Goal: Contribute content: Contribute content

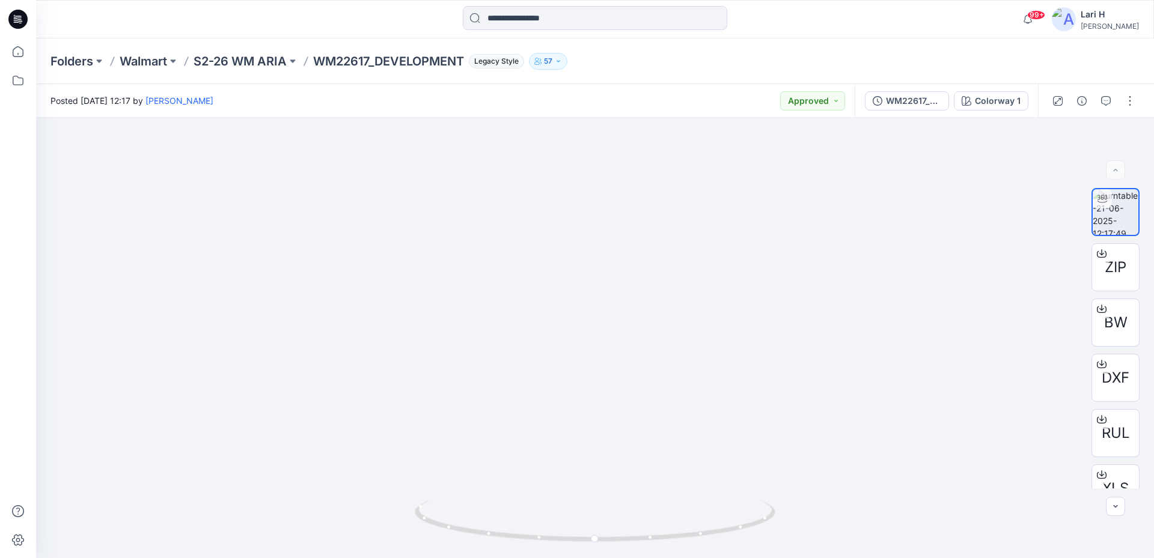
click at [16, 23] on icon at bounding box center [17, 19] width 19 height 19
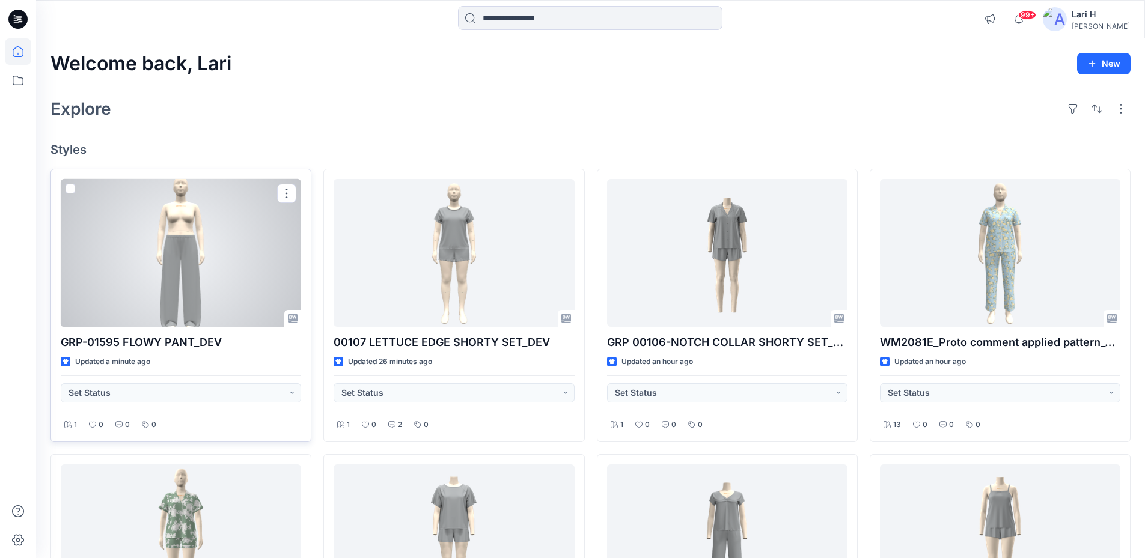
click at [198, 250] on div at bounding box center [181, 253] width 240 height 148
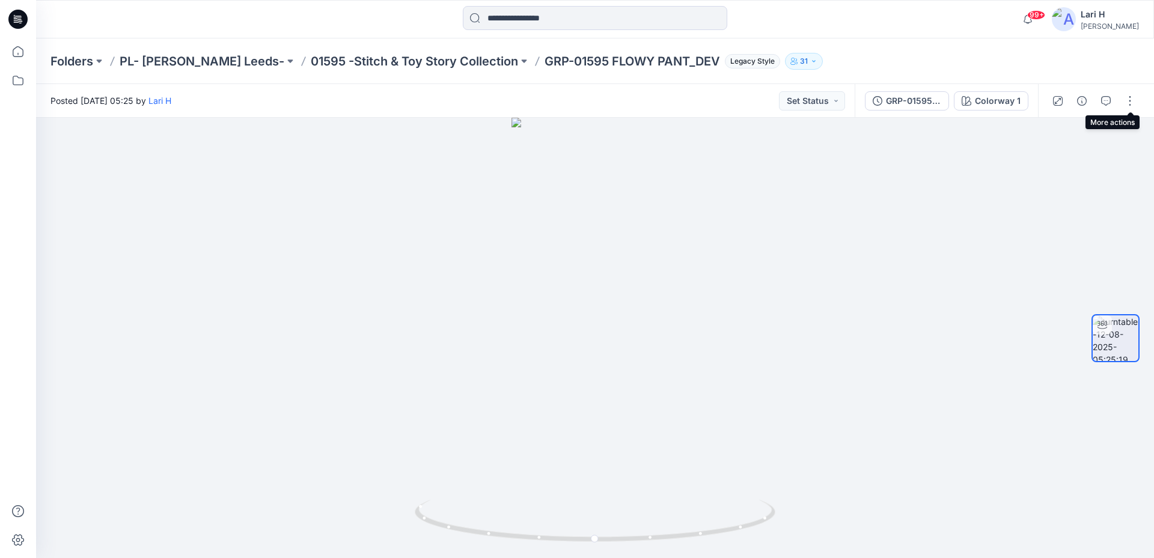
click at [1116, 102] on div at bounding box center [1093, 101] width 111 height 34
click at [1108, 100] on icon "button" at bounding box center [1106, 101] width 10 height 10
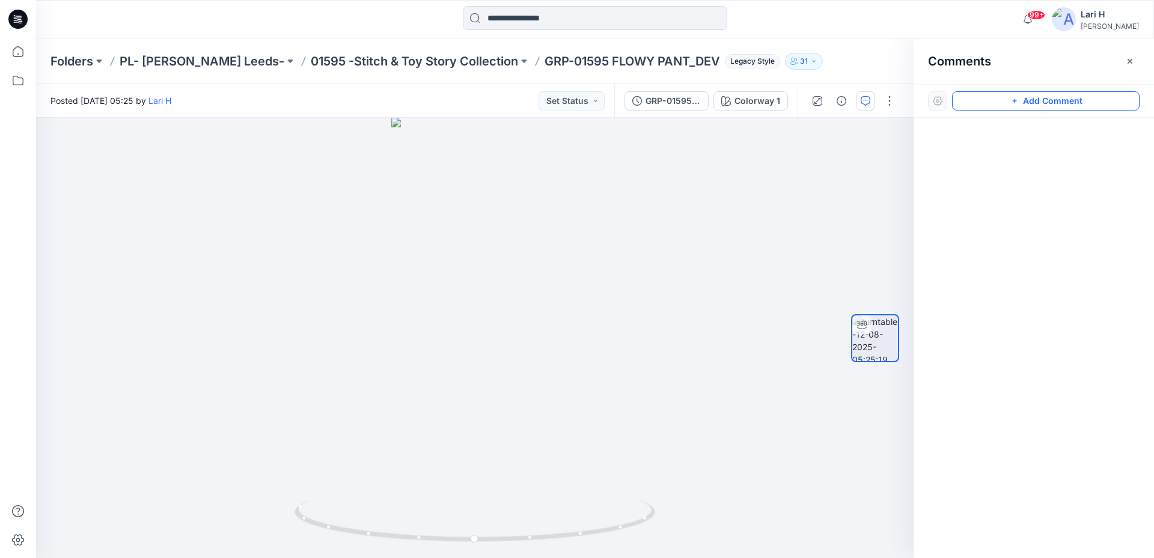
click at [1023, 95] on button "Add Comment" at bounding box center [1046, 100] width 188 height 19
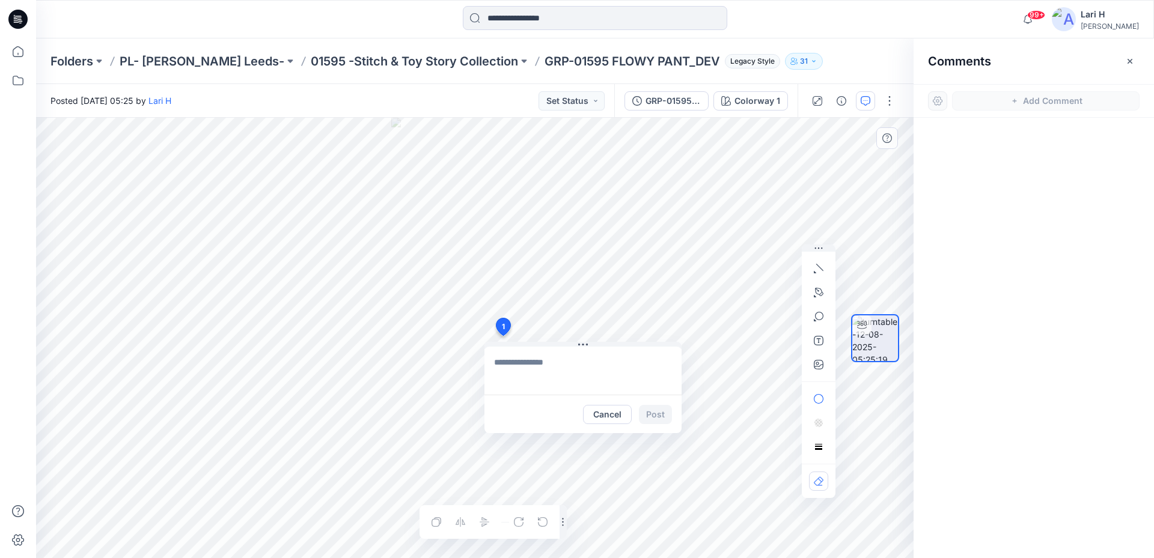
click at [503, 336] on div "1 Cancel Post Layer 1" at bounding box center [475, 338] width 878 height 441
type textarea "**********"
click at [659, 419] on button "Post" at bounding box center [655, 414] width 33 height 19
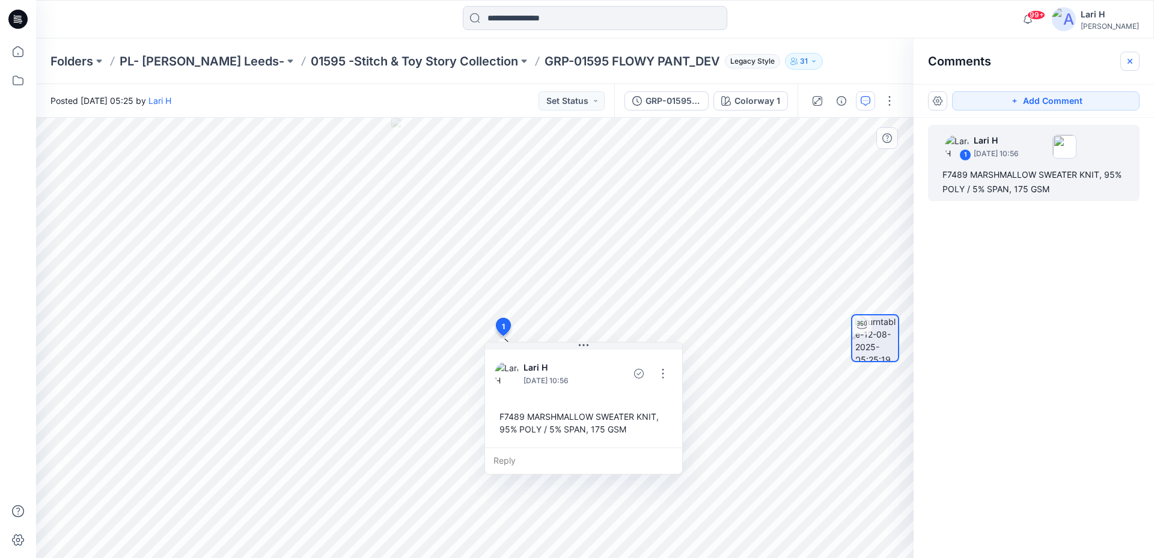
click at [1126, 67] on button "button" at bounding box center [1129, 61] width 19 height 19
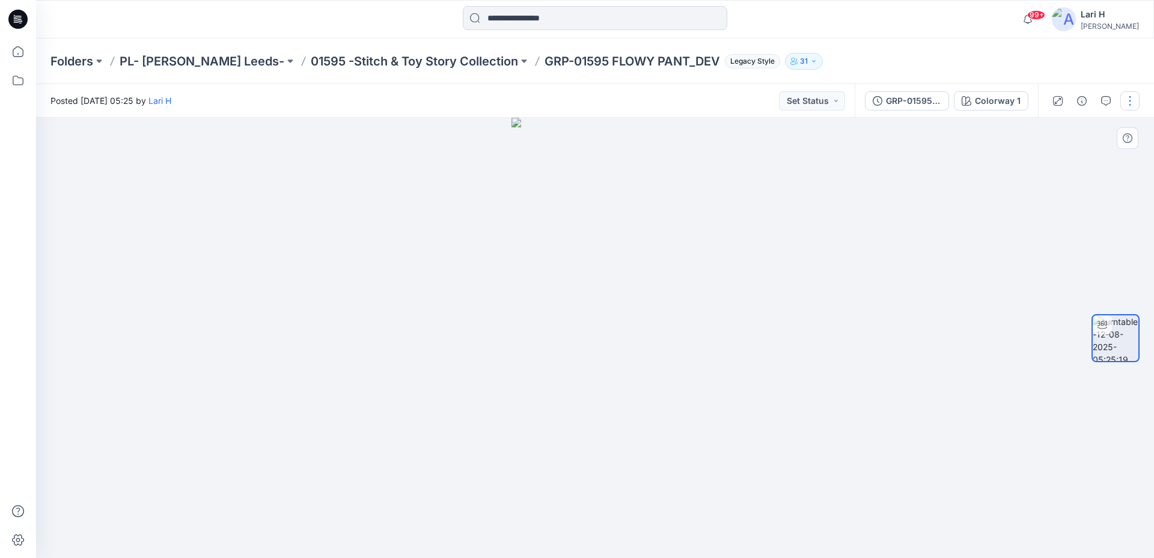
click at [1131, 98] on button "button" at bounding box center [1129, 100] width 19 height 19
click at [1074, 131] on button "Edit" at bounding box center [1079, 129] width 111 height 22
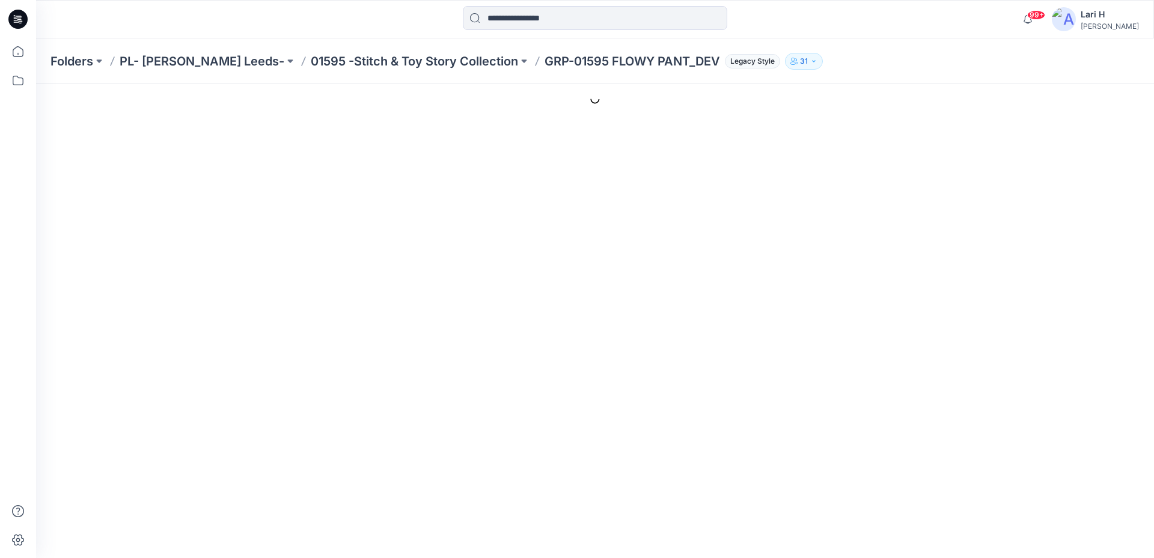
type input "**********"
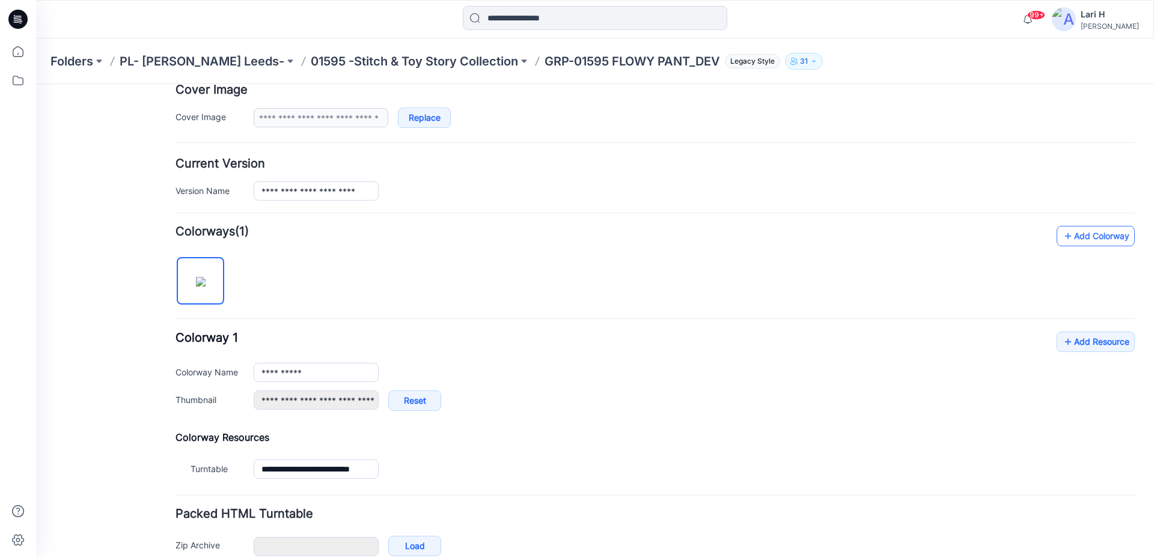
scroll to position [296, 0]
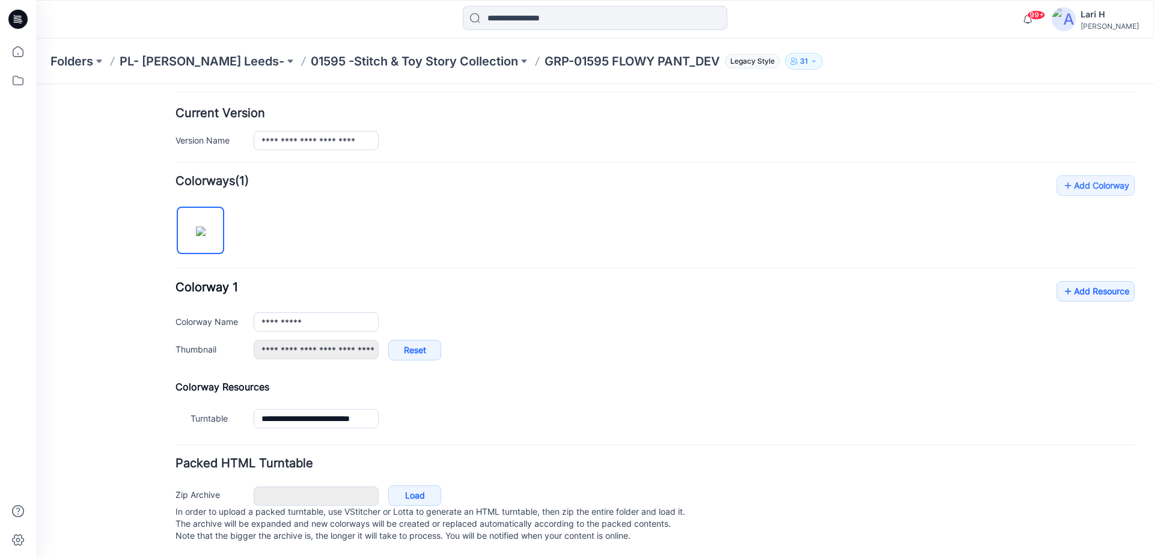
click at [1064, 290] on div "**********" at bounding box center [655, 326] width 959 height 91
click at [1064, 286] on icon at bounding box center [1068, 291] width 12 height 19
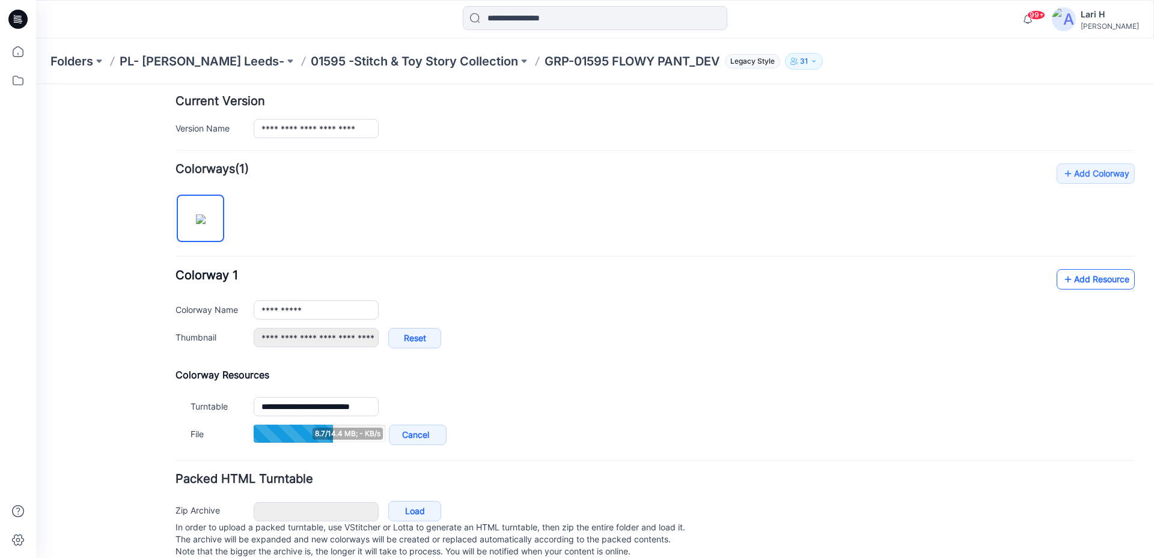
click at [1066, 273] on link "Add Resource" at bounding box center [1096, 279] width 78 height 20
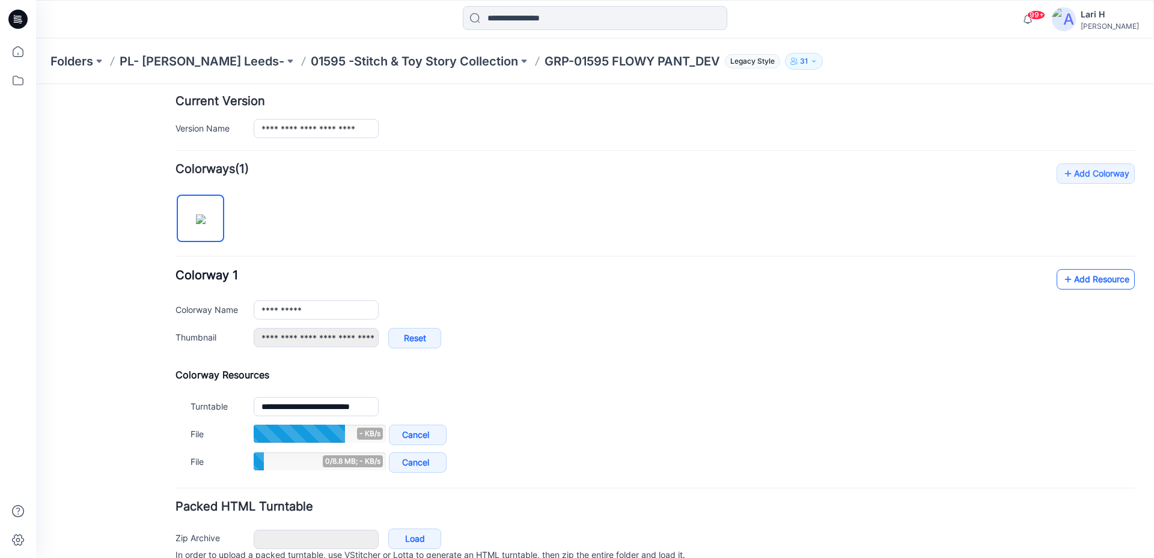
click at [1078, 288] on link "Add Resource" at bounding box center [1096, 279] width 78 height 20
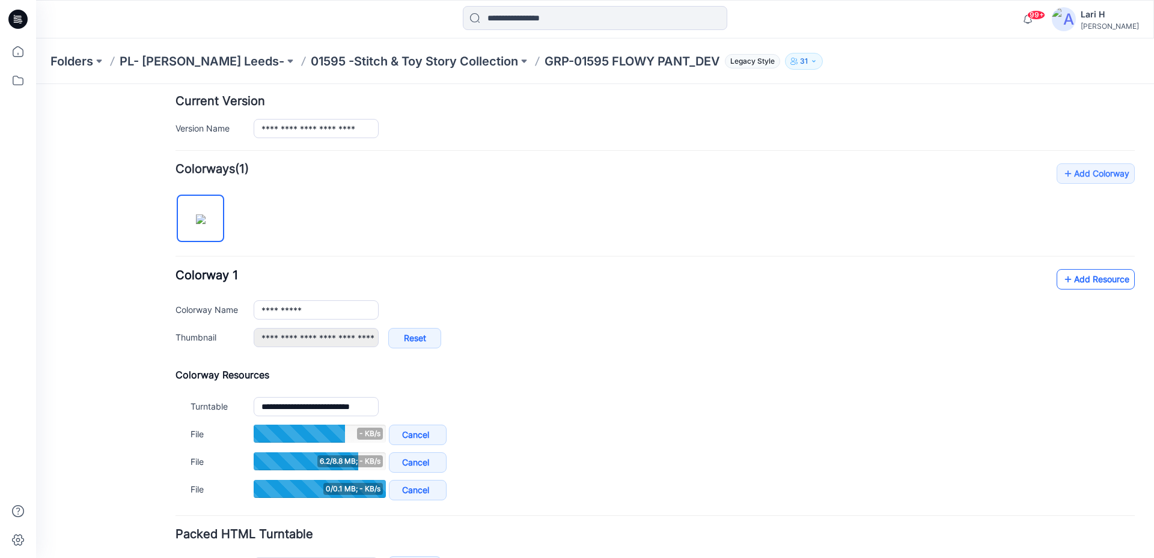
click at [1071, 277] on link "Add Resource" at bounding box center [1096, 279] width 78 height 20
